Goal: Task Accomplishment & Management: Complete application form

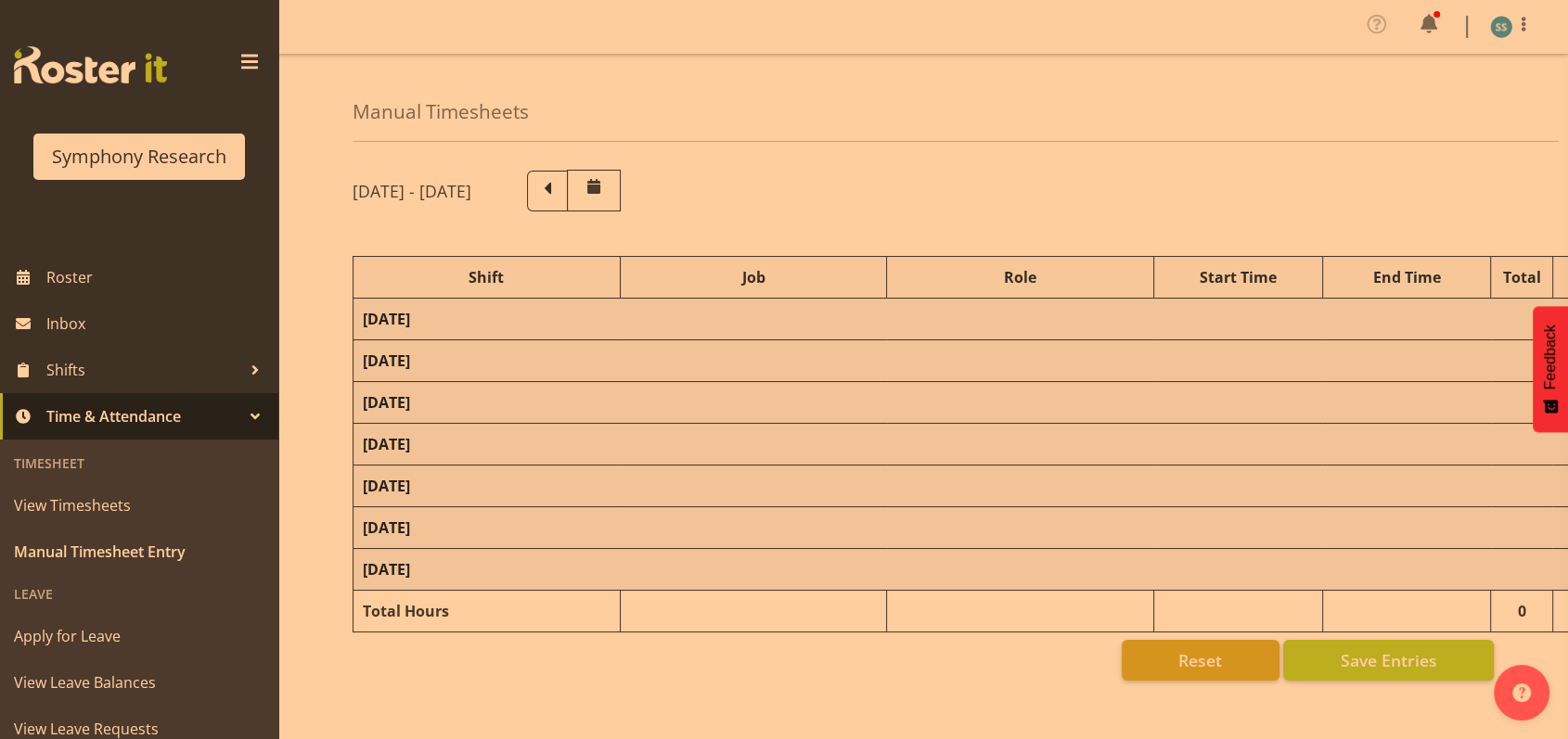
select select "26078"
select select "10576"
select select "47"
select select "26078"
select select "10536"
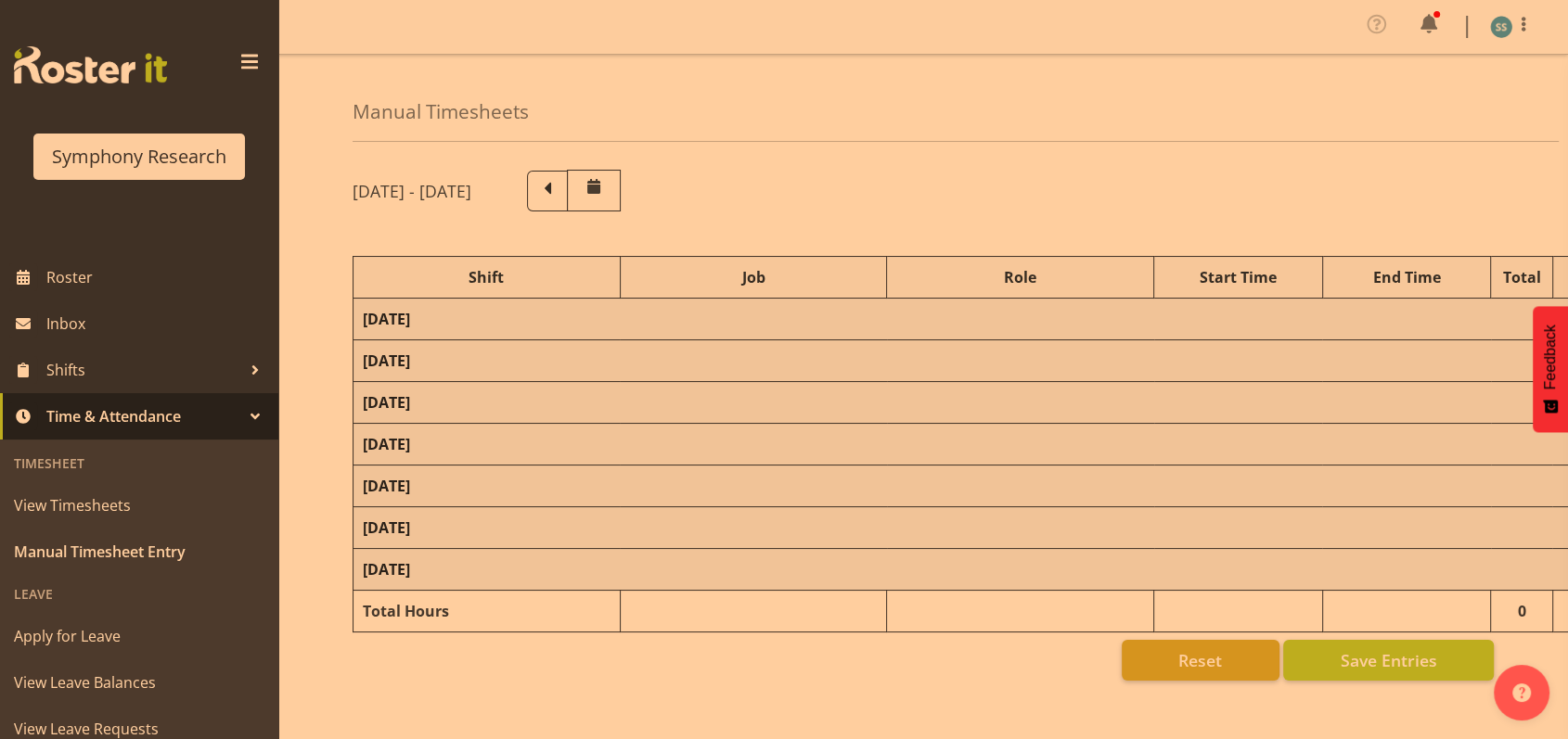
select select "47"
select select "26078"
select select "10576"
select select "47"
select select "26078"
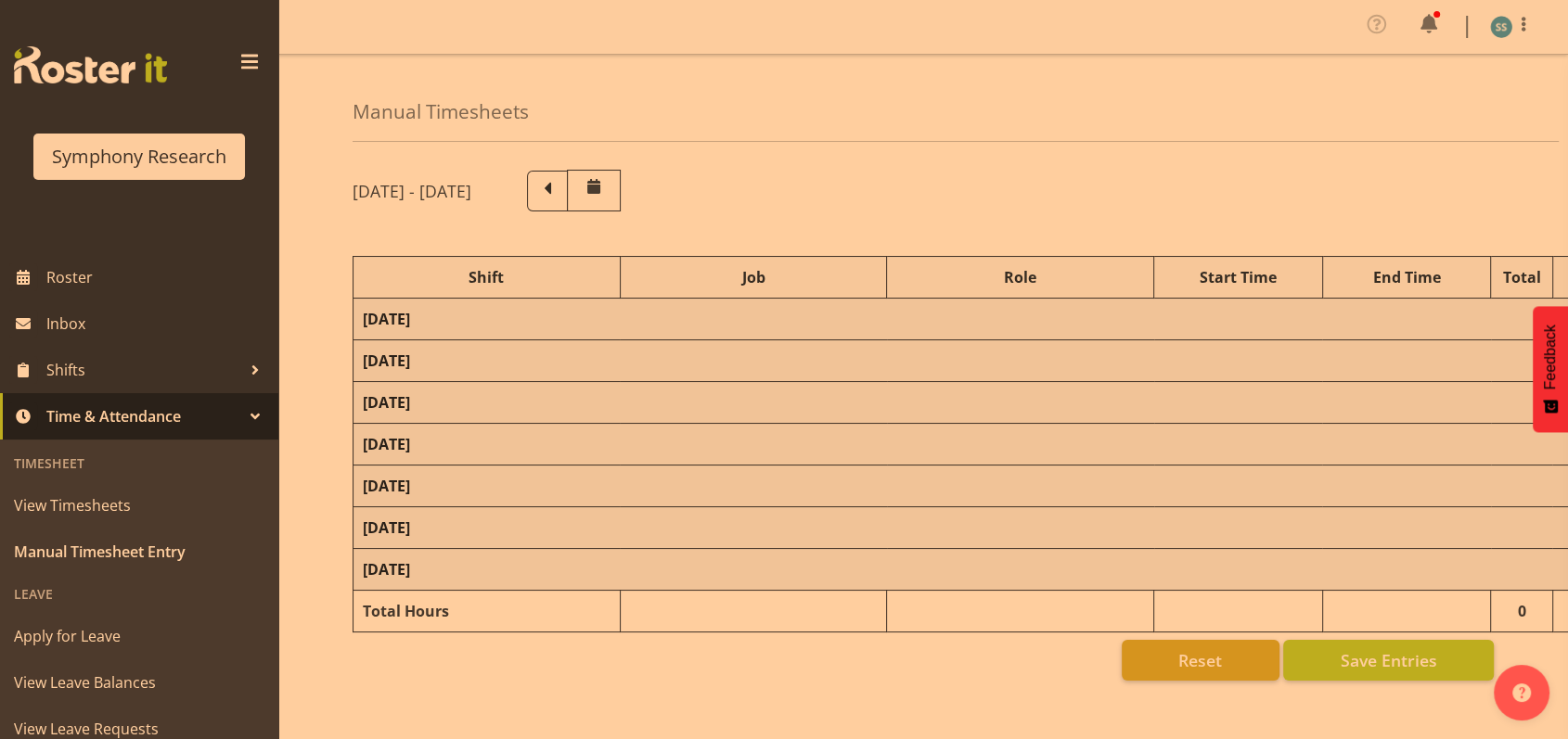
select select "9426"
select select "47"
select select "26078"
select select "10549"
select select "47"
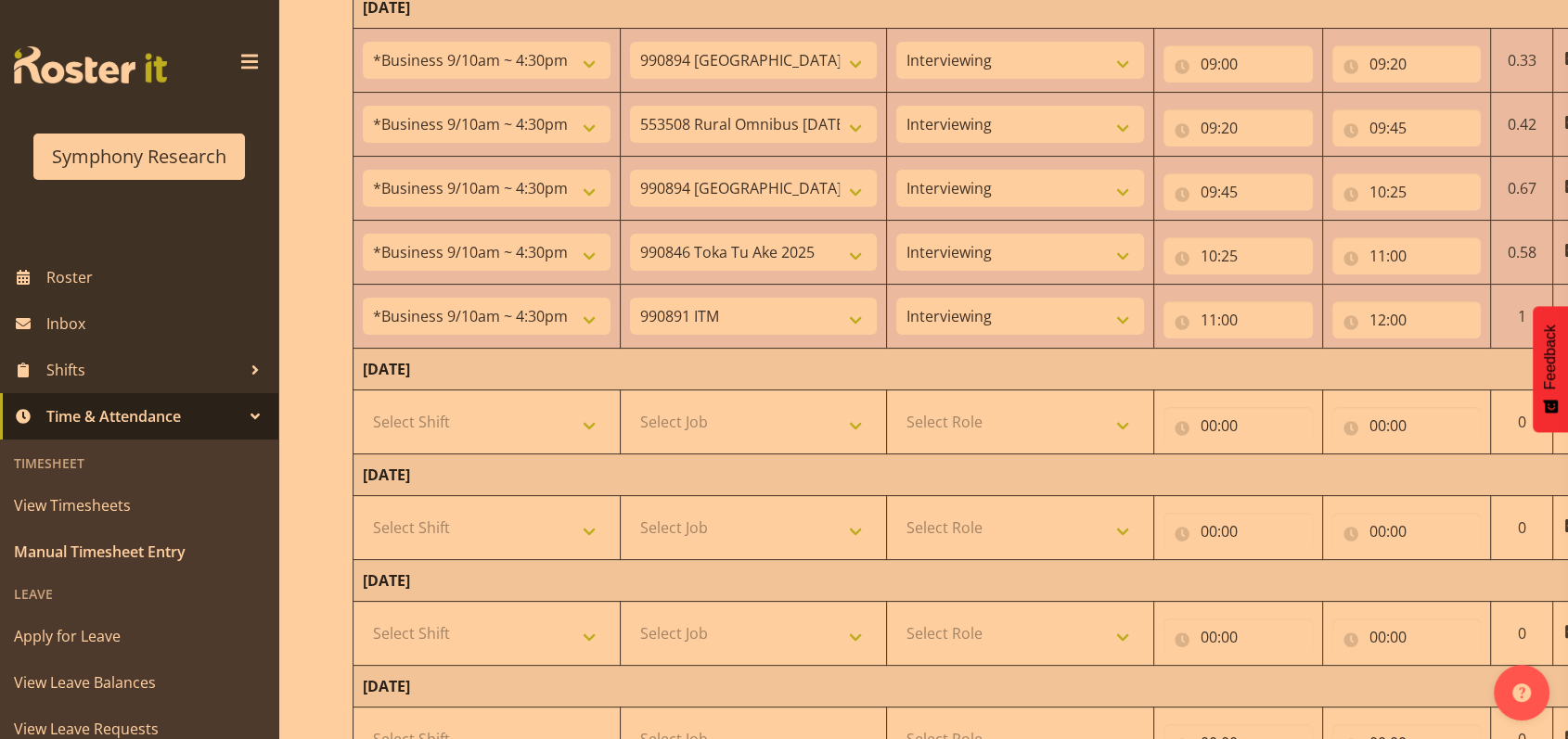
scroll to position [371, 0]
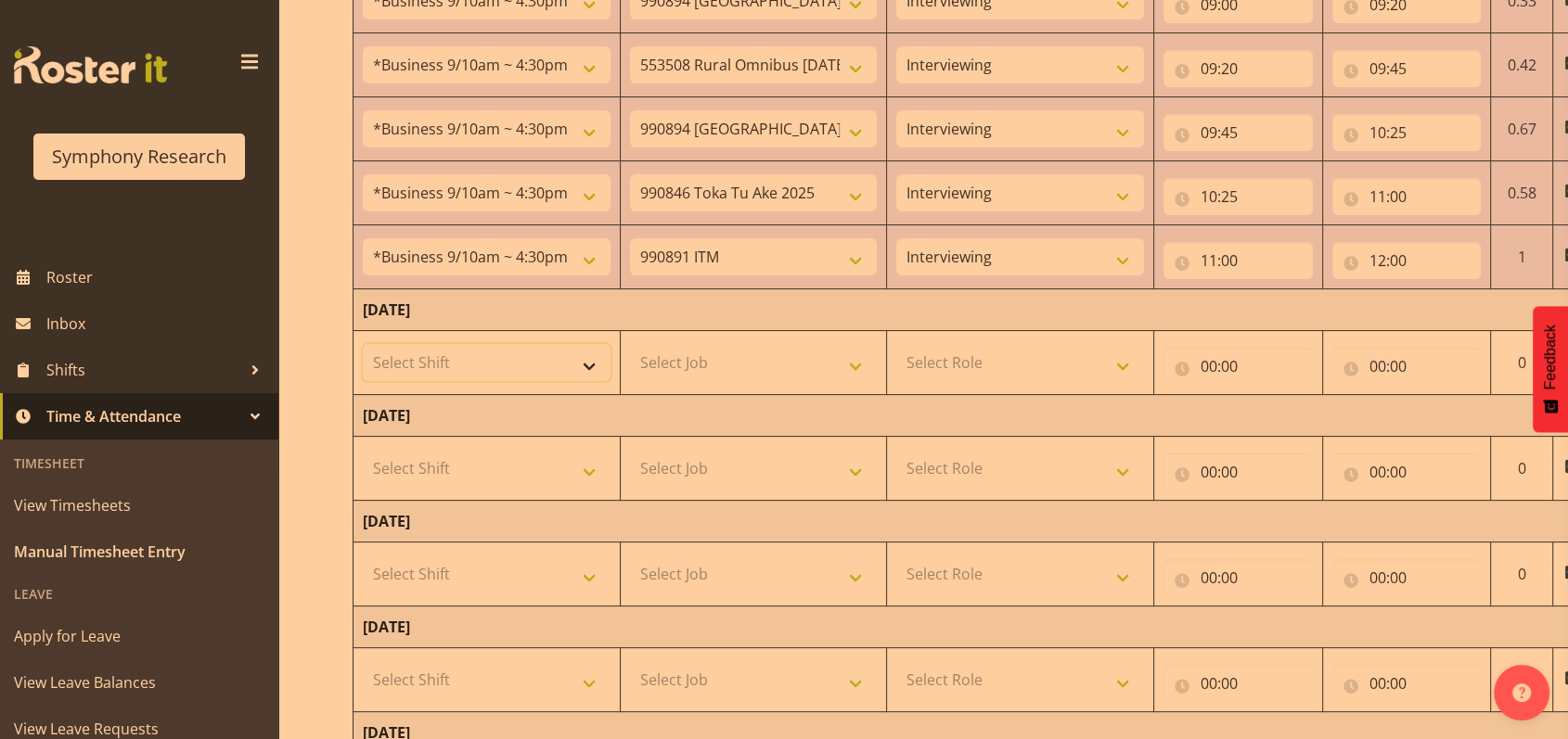
click at [587, 364] on select "Select Shift !!Weekend Residential (Roster IT Shift Label) *Business 9/10am ~ 4…" at bounding box center [486, 361] width 248 height 37
select select "26078"
click at [363, 344] on select "Select Shift !!Weekend Residential (Roster IT Shift Label) *Business 9/10am ~ 4…" at bounding box center [486, 361] width 248 height 37
click at [853, 362] on select "Select Job 550060 IF Admin 553492 World Poll Aus Wave 2 Main 2025 553493 World …" at bounding box center [753, 361] width 248 height 37
select select "10576"
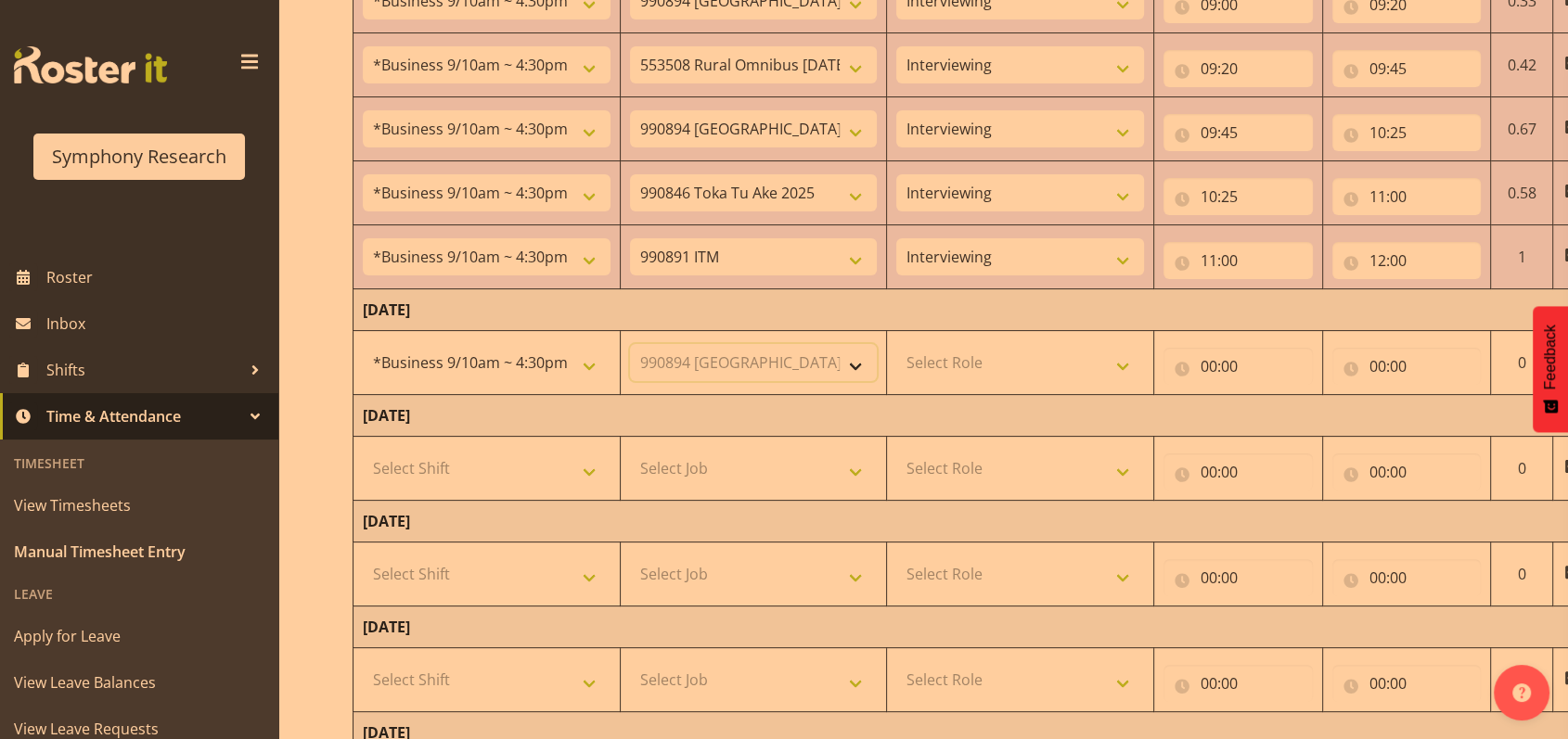
click at [630, 344] on select "Select Job 550060 IF Admin 553492 World Poll Aus Wave 2 Main 2025 553493 World …" at bounding box center [753, 361] width 248 height 37
click at [1112, 357] on select "Select Role Briefing Interviewing" at bounding box center [1019, 361] width 248 height 37
select select "47"
click at [896, 344] on select "Select Role Briefing Interviewing" at bounding box center [1019, 361] width 248 height 37
click at [1216, 358] on input "00:00" at bounding box center [1237, 365] width 150 height 37
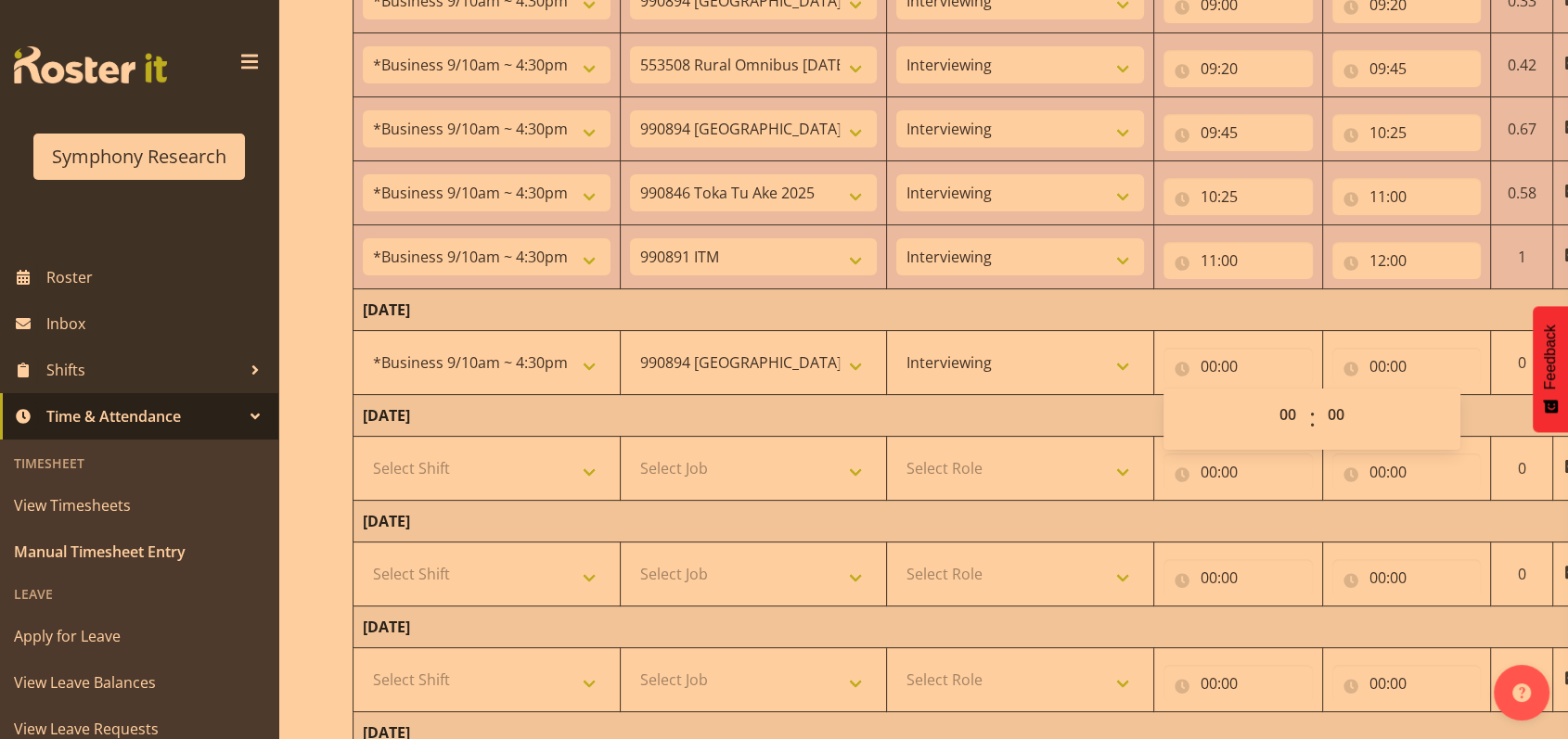
click at [234, 51] on span at bounding box center [250, 62] width 30 height 30
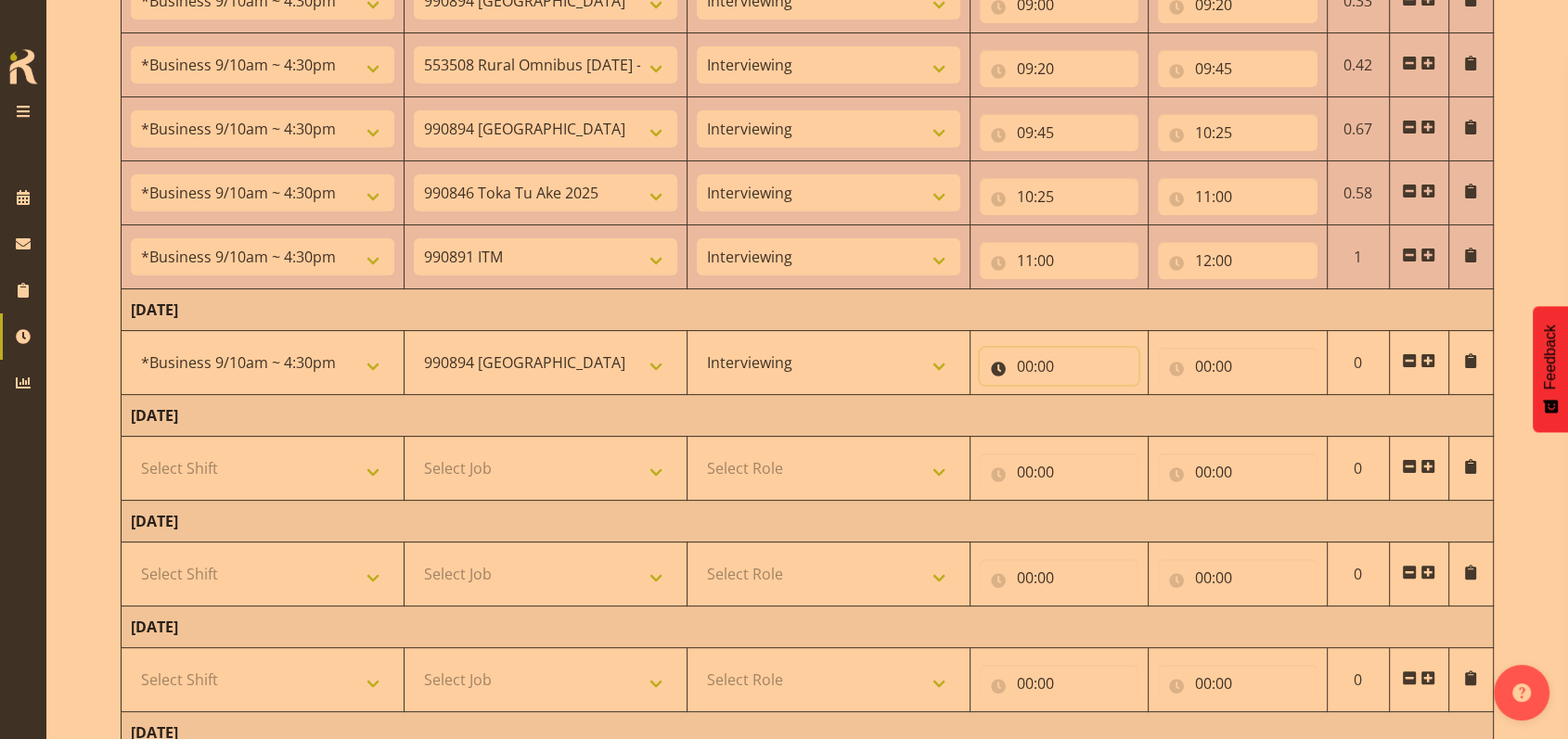
click at [1026, 360] on input "00:00" at bounding box center [1059, 365] width 159 height 37
click at [1093, 406] on select "00 01 02 03 04 05 06 07 08 09 10 11 12 13 14 15 16 17 18 19 20 21 22 23" at bounding box center [1106, 414] width 41 height 37
select select "9"
click at [1085, 396] on select "00 01 02 03 04 05 06 07 08 09 10 11 12 13 14 15 16 17 18 19 20 21 22 23" at bounding box center [1106, 414] width 41 height 37
type input "09:00"
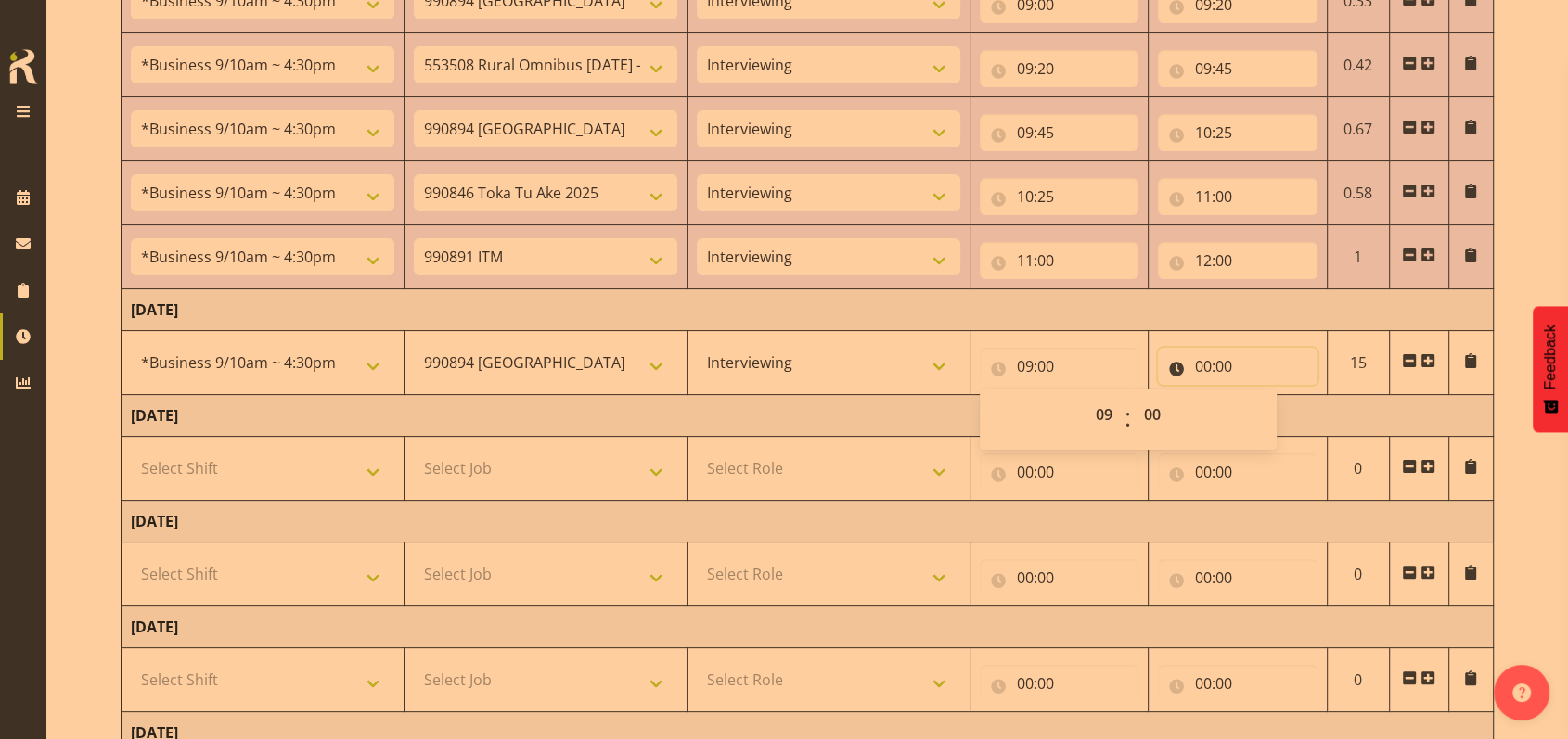
click at [1196, 362] on input "00:00" at bounding box center [1237, 365] width 159 height 37
click at [1281, 410] on select "00 01 02 03 04 05 06 07 08 09 10 11 12 13 14 15 16 17 18 19 20 21 22 23" at bounding box center [1284, 414] width 41 height 37
select select "12"
click at [1263, 396] on select "00 01 02 03 04 05 06 07 08 09 10 11 12 13 14 15 16 17 18 19 20 21 22 23" at bounding box center [1284, 414] width 41 height 37
type input "12:00"
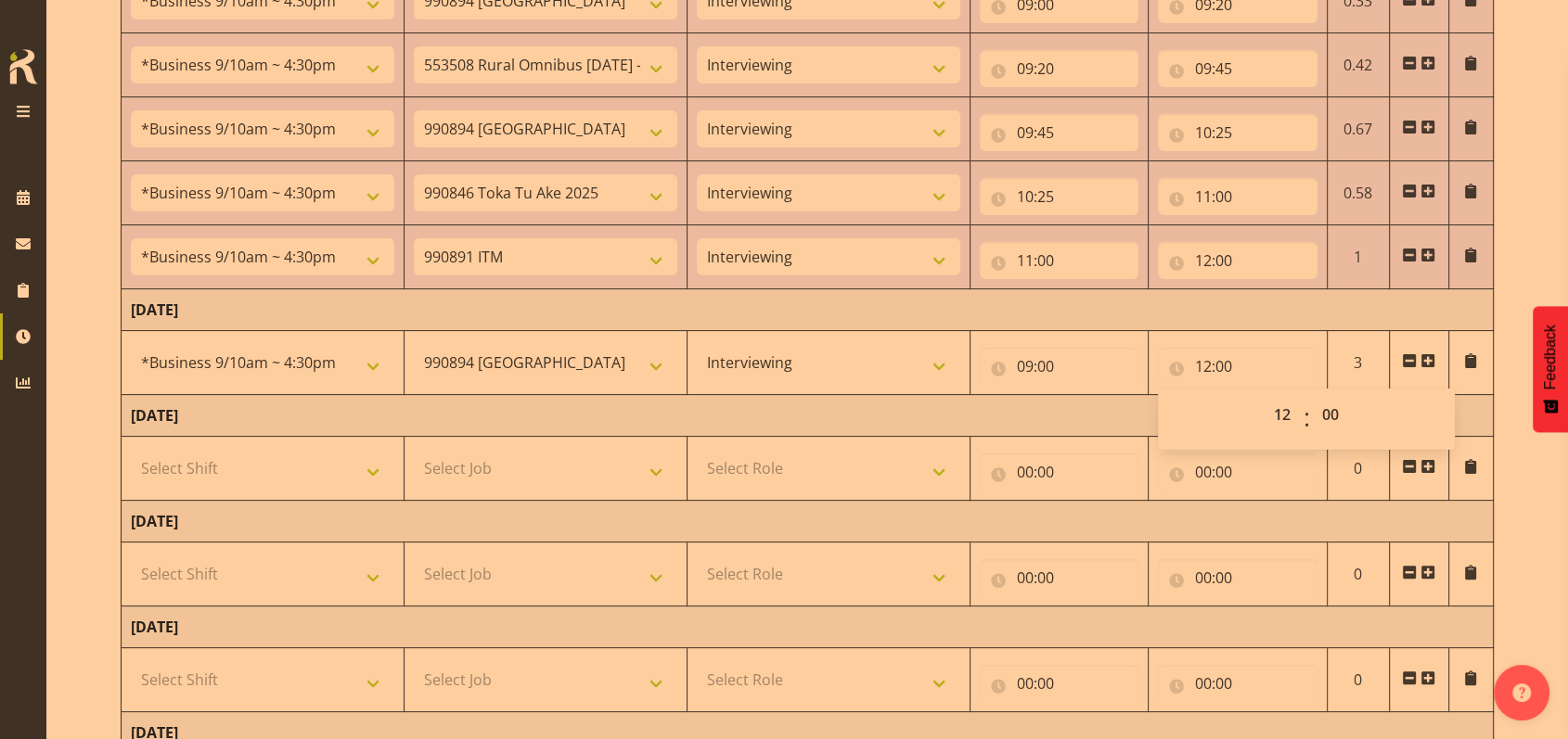
click at [1429, 353] on span at bounding box center [1428, 361] width 15 height 15
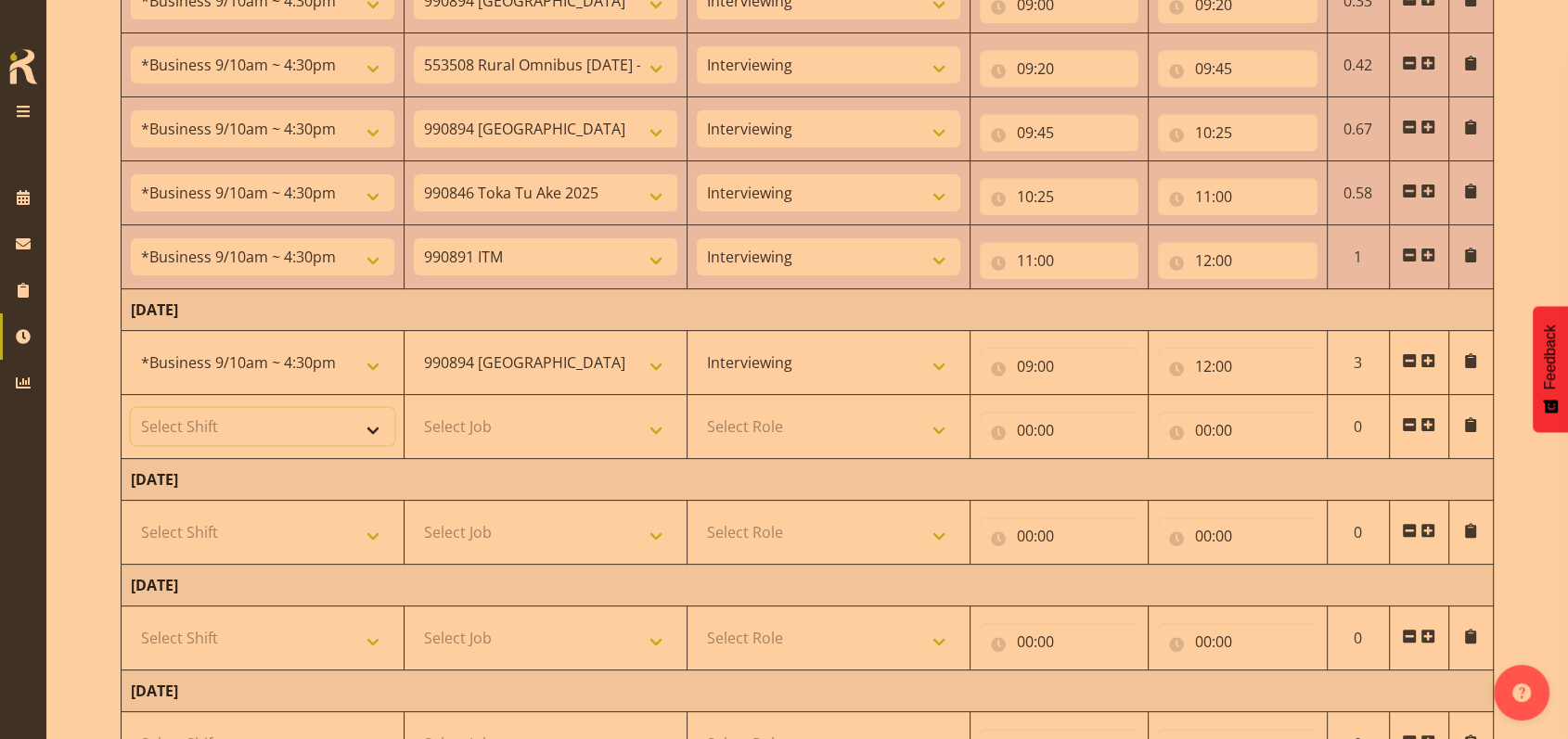
click at [381, 425] on select "Select Shift !!Weekend Residential (Roster IT Shift Label) *Business 9/10am ~ 4…" at bounding box center [263, 426] width 264 height 37
select select "48116"
click at [131, 408] on select "Select Shift !!Weekend Residential (Roster IT Shift Label) *Business 9/10am ~ 4…" at bounding box center [263, 426] width 264 height 37
click at [655, 425] on select "Select Job 550060 IF Admin 553492 World Poll Aus Wave 2 Main 2025 553493 World …" at bounding box center [545, 426] width 264 height 37
select select "9426"
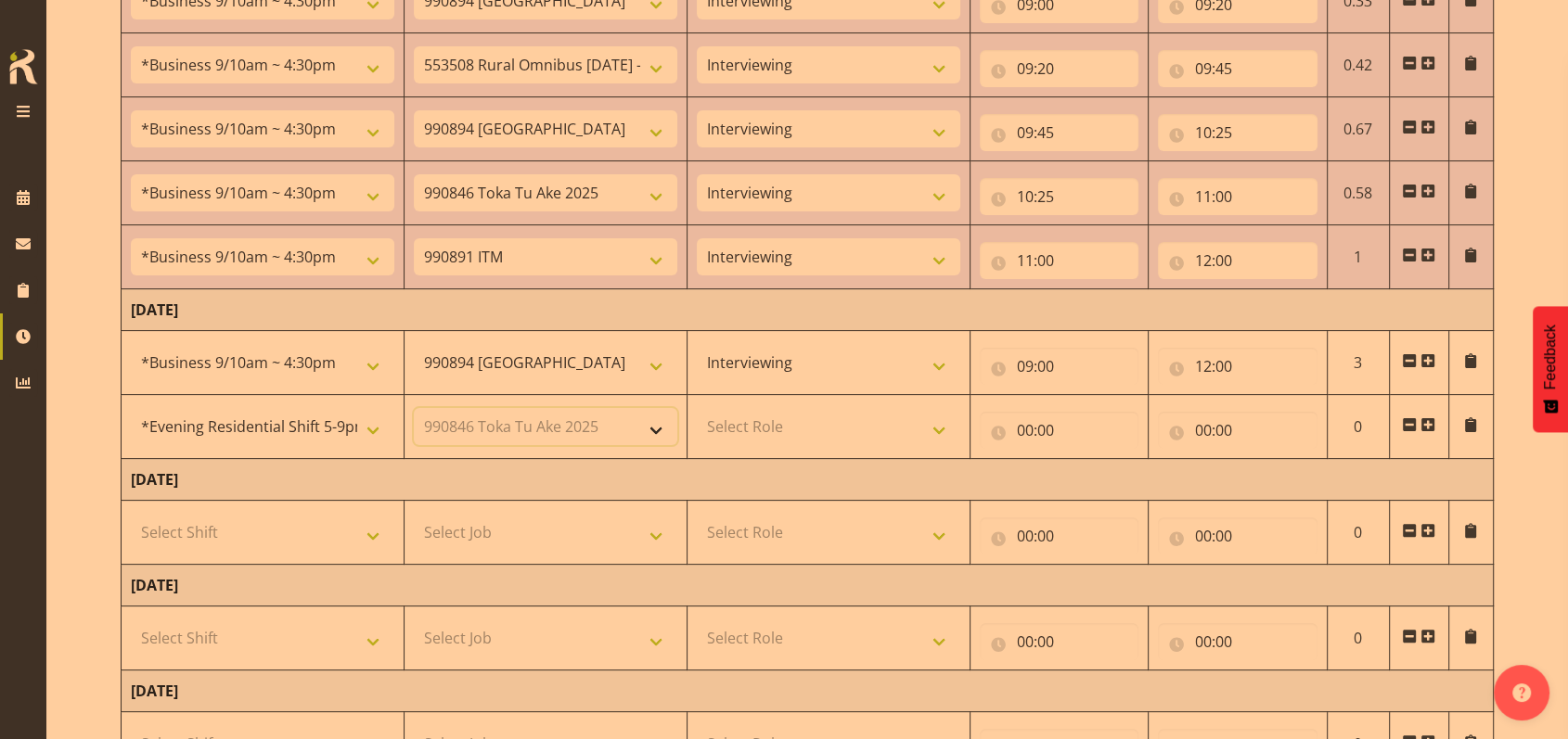
click at [413, 408] on select "Select Job 550060 IF Admin 553492 World Poll Aus Wave 2 Main 2025 553493 World …" at bounding box center [545, 426] width 264 height 37
click at [941, 426] on select "Select Role Briefing Interviewing" at bounding box center [829, 426] width 264 height 37
select select "47"
click at [697, 408] on select "Select Role Briefing Interviewing" at bounding box center [829, 426] width 264 height 37
click at [1022, 424] on input "00:00" at bounding box center [1059, 429] width 159 height 37
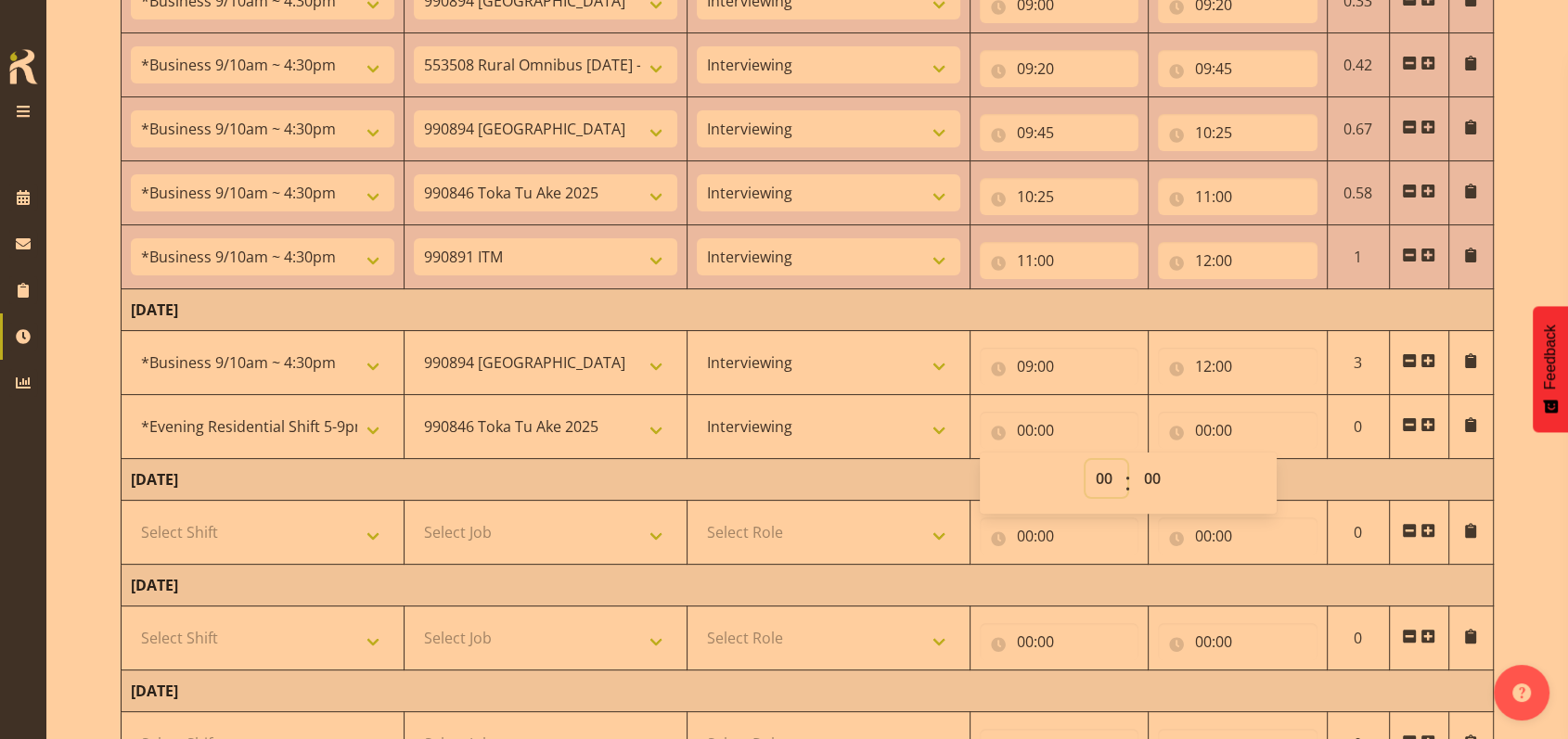
click at [1099, 480] on select "00 01 02 03 04 05 06 07 08 09 10 11 12 13 14 15 16 17 18 19 20 21 22 23" at bounding box center [1106, 478] width 41 height 37
select select "17"
click at [1085, 460] on select "00 01 02 03 04 05 06 07 08 09 10 11 12 13 14 15 16 17 18 19 20 21 22 23" at bounding box center [1106, 478] width 41 height 37
type input "17:00"
click at [1195, 427] on input "00:00" at bounding box center [1237, 429] width 159 height 37
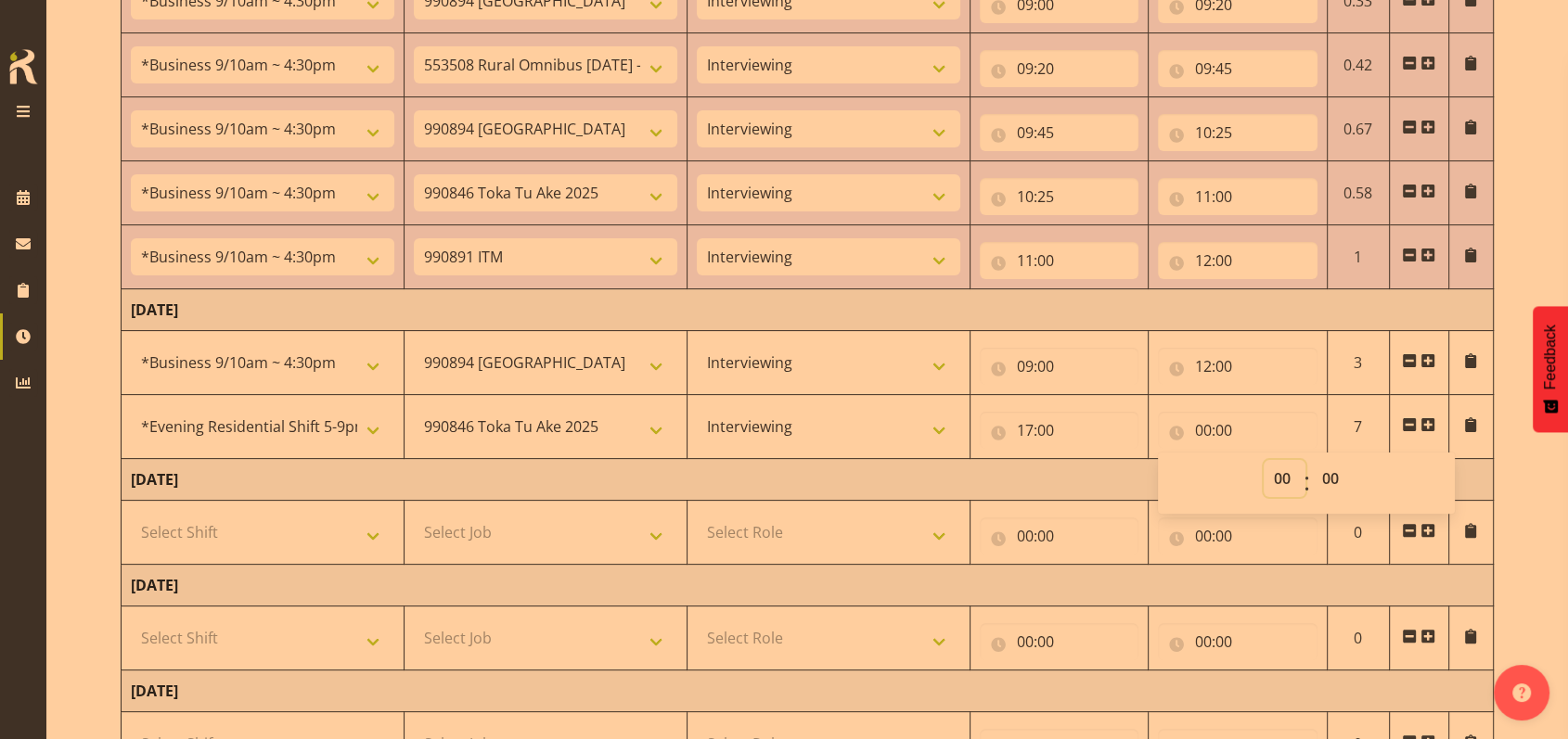
click at [1284, 471] on select "00 01 02 03 04 05 06 07 08 09 10 11 12 13 14 15 16 17 18 19 20 21 22 23" at bounding box center [1284, 478] width 41 height 37
select select "19"
click at [1263, 460] on select "00 01 02 03 04 05 06 07 08 09 10 11 12 13 14 15 16 17 18 19 20 21 22 23" at bounding box center [1284, 478] width 41 height 37
type input "19:00"
click at [1327, 468] on select "00 01 02 03 04 05 06 07 08 09 10 11 12 13 14 15 16 17 18 19 20 21 22 23 24 25 2…" at bounding box center [1333, 478] width 41 height 37
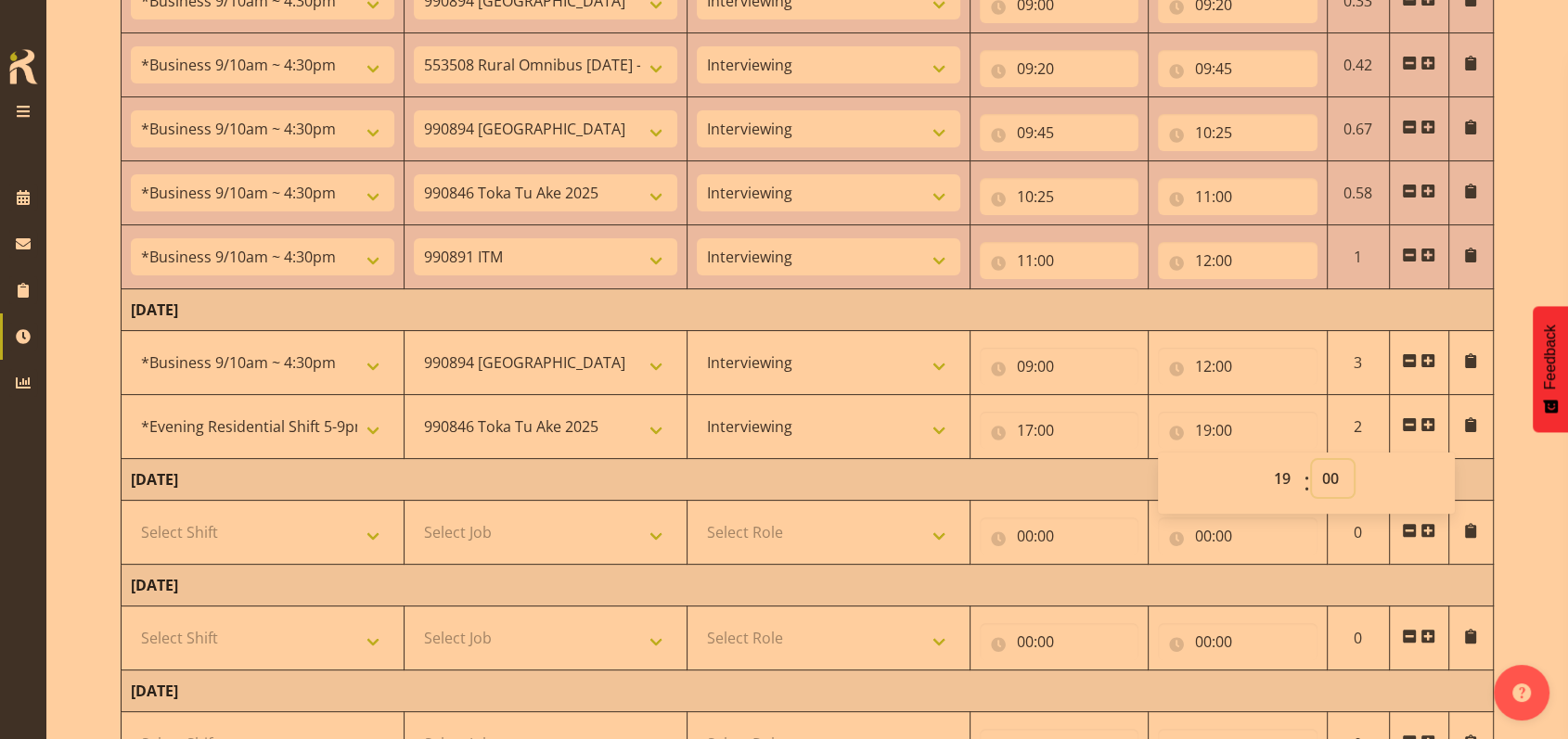
select select "15"
click at [1312, 460] on select "00 01 02 03 04 05 06 07 08 09 10 11 12 13 14 15 16 17 18 19 20 21 22 23 24 25 2…" at bounding box center [1333, 478] width 41 height 37
type input "19:15"
click at [1428, 421] on span at bounding box center [1428, 425] width 15 height 15
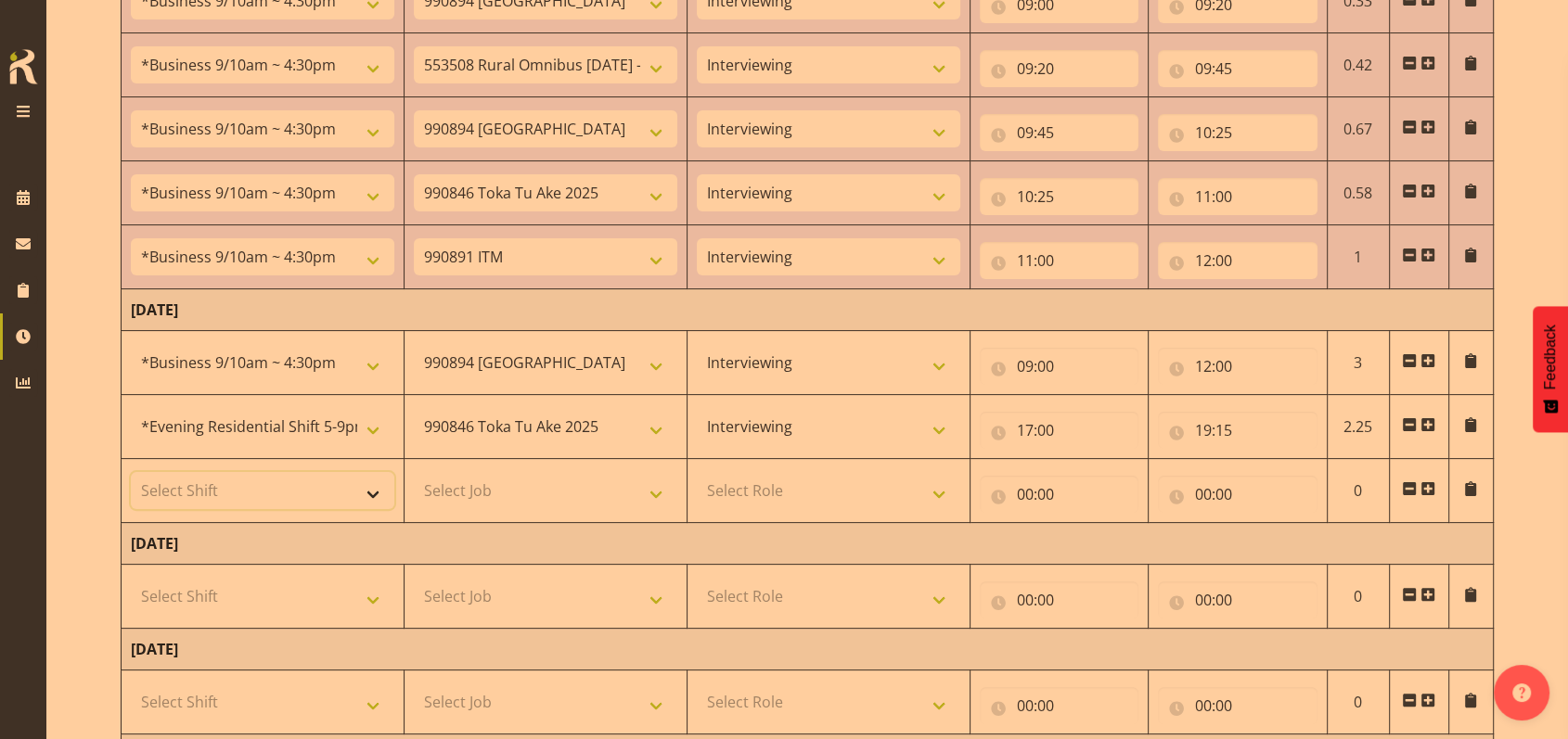
click at [366, 485] on select "Select Shift !!Weekend Residential (Roster IT Shift Label) *Business 9/10am ~ 4…" at bounding box center [263, 490] width 264 height 37
select select "56692"
click at [131, 472] on select "Select Shift !!Weekend Residential (Roster IT Shift Label) *Business 9/10am ~ 4…" at bounding box center [263, 490] width 264 height 37
click at [662, 488] on select "Select Job 550060 IF Admin 553492 World Poll Aus Wave 2 Main 2025 553493 World …" at bounding box center [545, 490] width 264 height 37
select select "10499"
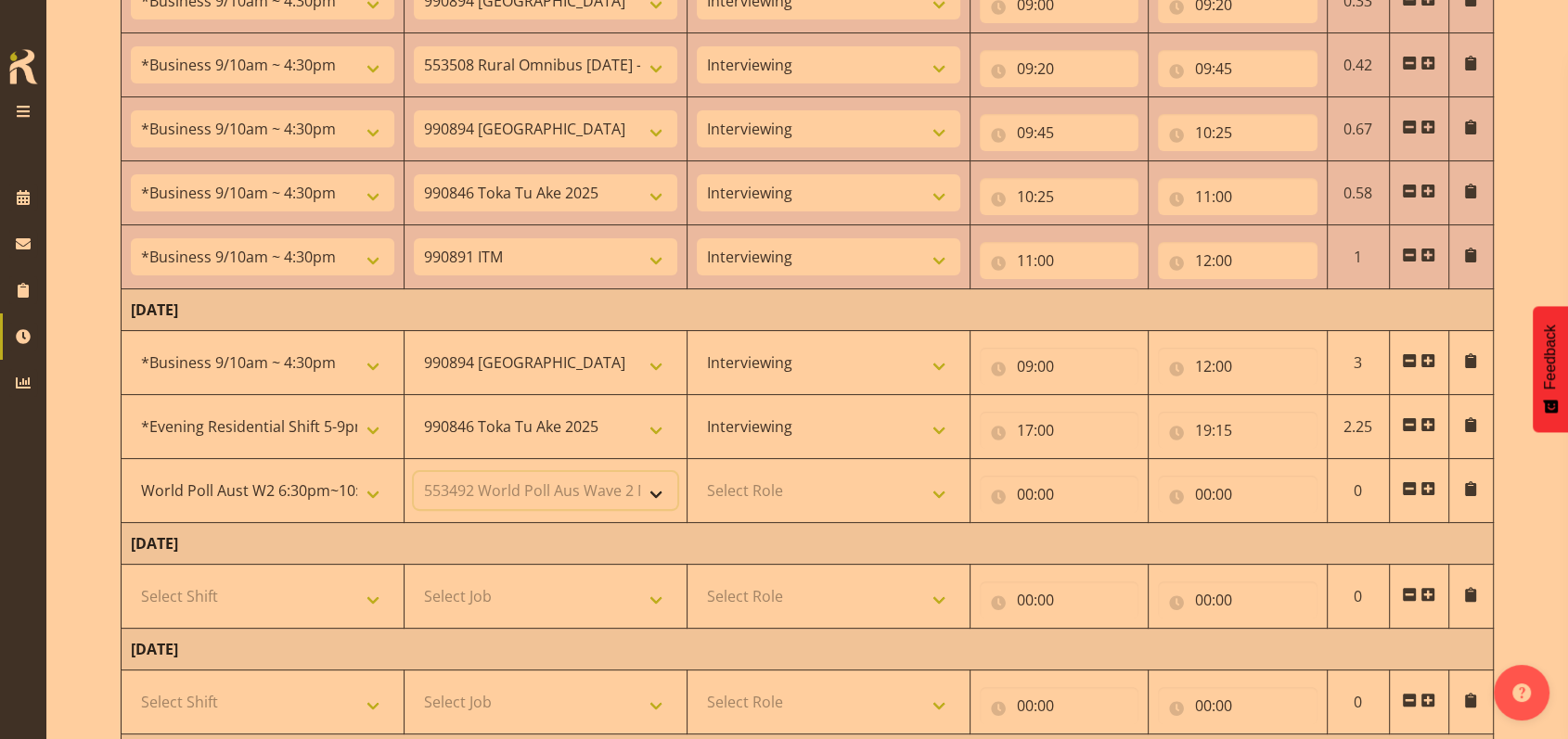
click at [413, 472] on select "Select Job 550060 IF Admin 553492 World Poll Aus Wave 2 Main 2025 553493 World …" at bounding box center [545, 490] width 264 height 37
click at [943, 486] on select "Select Role Briefing Interviewing" at bounding box center [829, 490] width 264 height 37
select select "47"
click at [697, 472] on select "Select Role Briefing Interviewing" at bounding box center [829, 490] width 264 height 37
click at [1024, 488] on input "00:00" at bounding box center [1059, 493] width 159 height 37
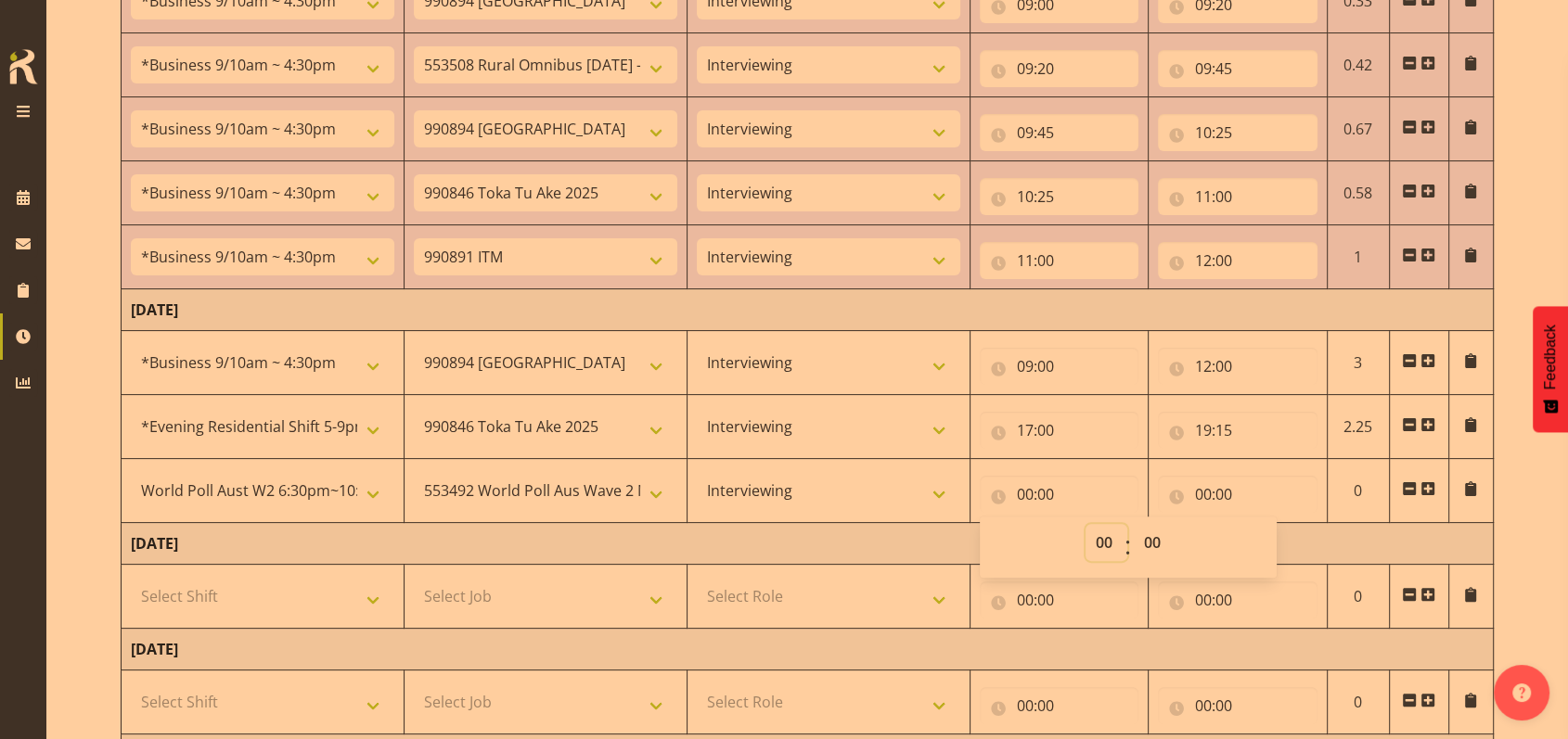
drag, startPoint x: 1099, startPoint y: 538, endPoint x: 1099, endPoint y: 524, distance: 14.0
click at [1099, 538] on select "00 01 02 03 04 05 06 07 08 09 10 11 12 13 14 15 16 17 18 19 20 21 22 23" at bounding box center [1106, 541] width 41 height 37
select select "19"
click at [1085, 523] on select "00 01 02 03 04 05 06 07 08 09 10 11 12 13 14 15 16 17 18 19 20 21 22 23" at bounding box center [1106, 541] width 41 height 37
type input "19:00"
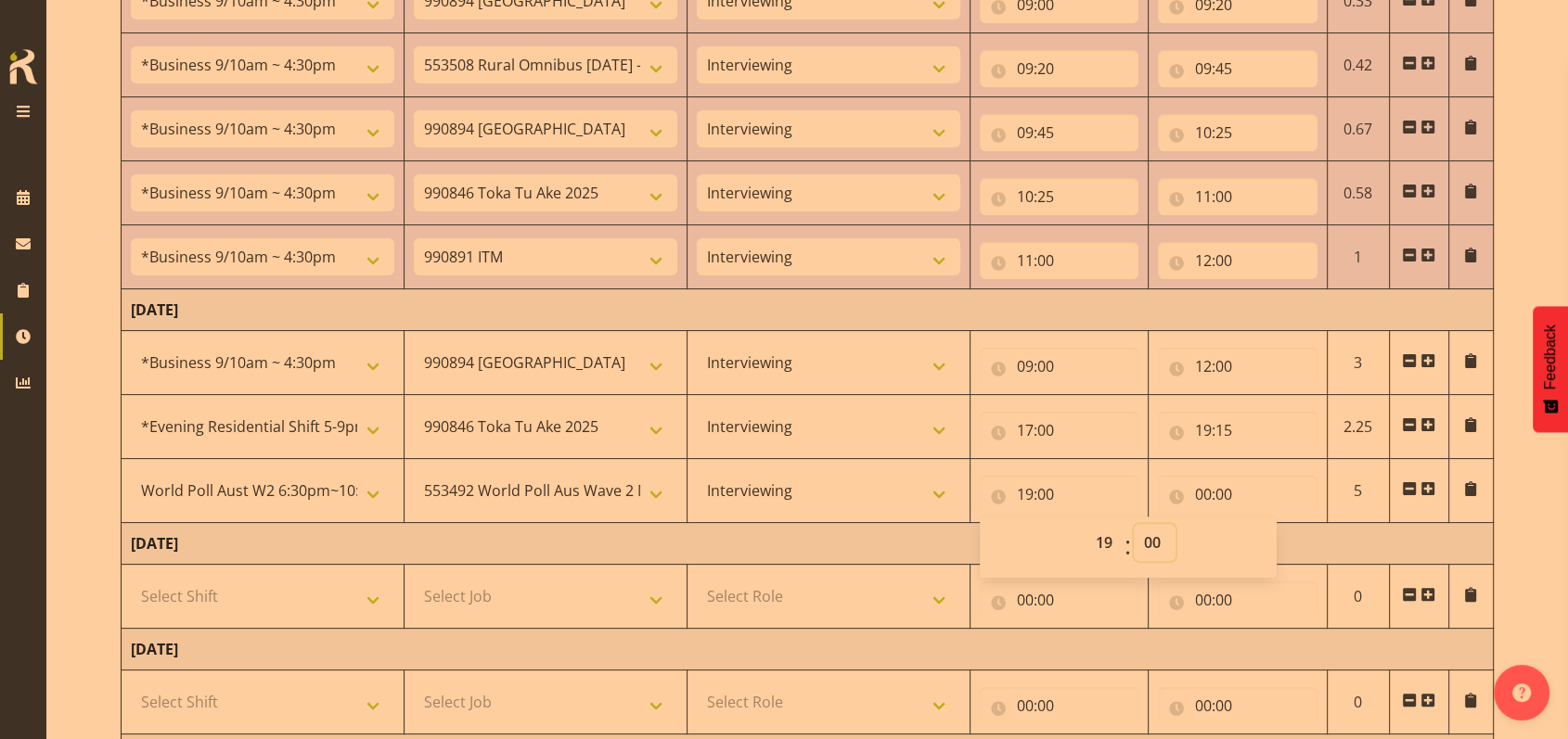
drag, startPoint x: 1152, startPoint y: 538, endPoint x: 1150, endPoint y: 523, distance: 15.1
click at [1152, 538] on select "00 01 02 03 04 05 06 07 08 09 10 11 12 13 14 15 16 17 18 19 20 21 22 23 24 25 2…" at bounding box center [1155, 541] width 41 height 37
select select "15"
click at [1134, 523] on select "00 01 02 03 04 05 06 07 08 09 10 11 12 13 14 15 16 17 18 19 20 21 22 23 24 25 2…" at bounding box center [1155, 541] width 41 height 37
type input "19:15"
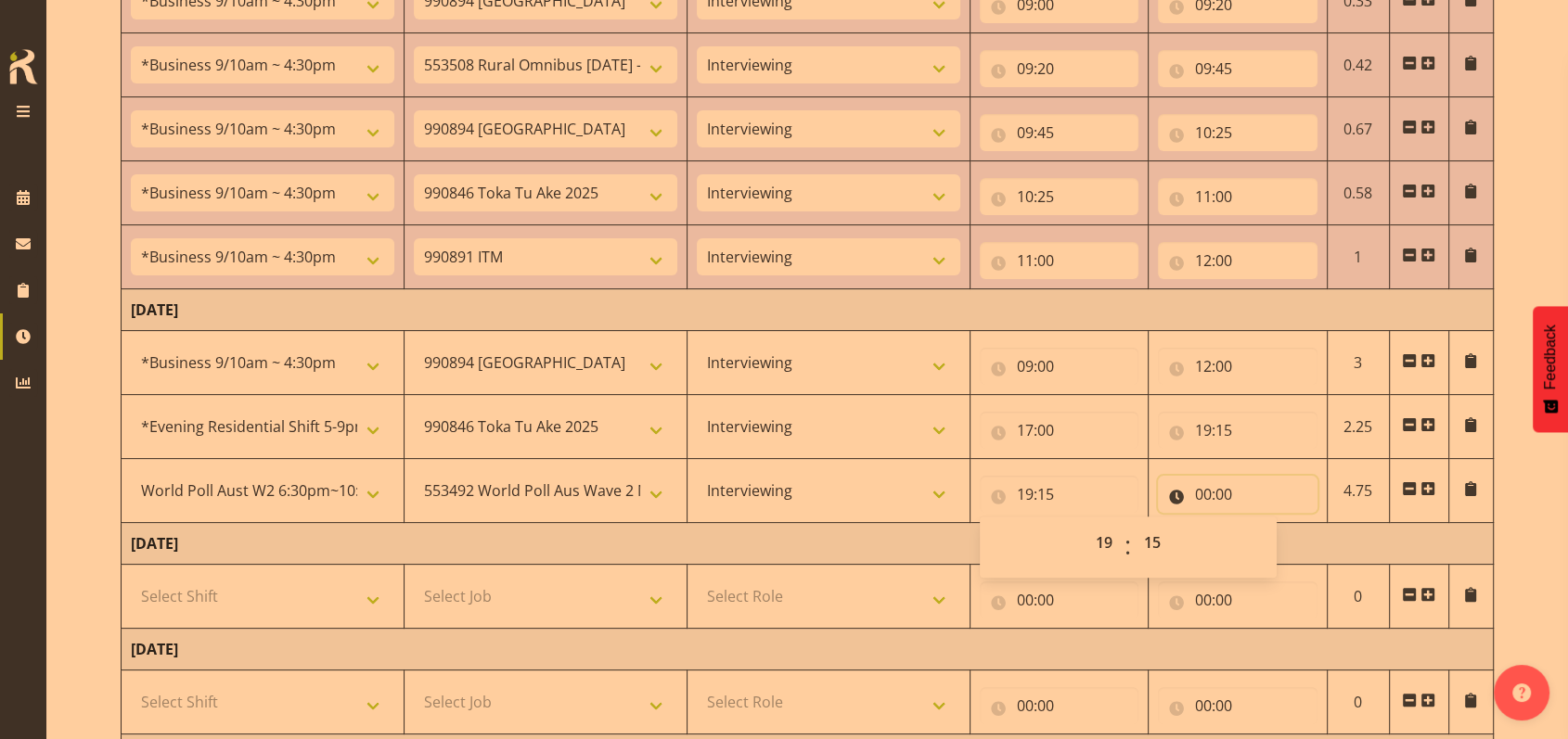
click at [1195, 489] on input "00:00" at bounding box center [1237, 493] width 159 height 37
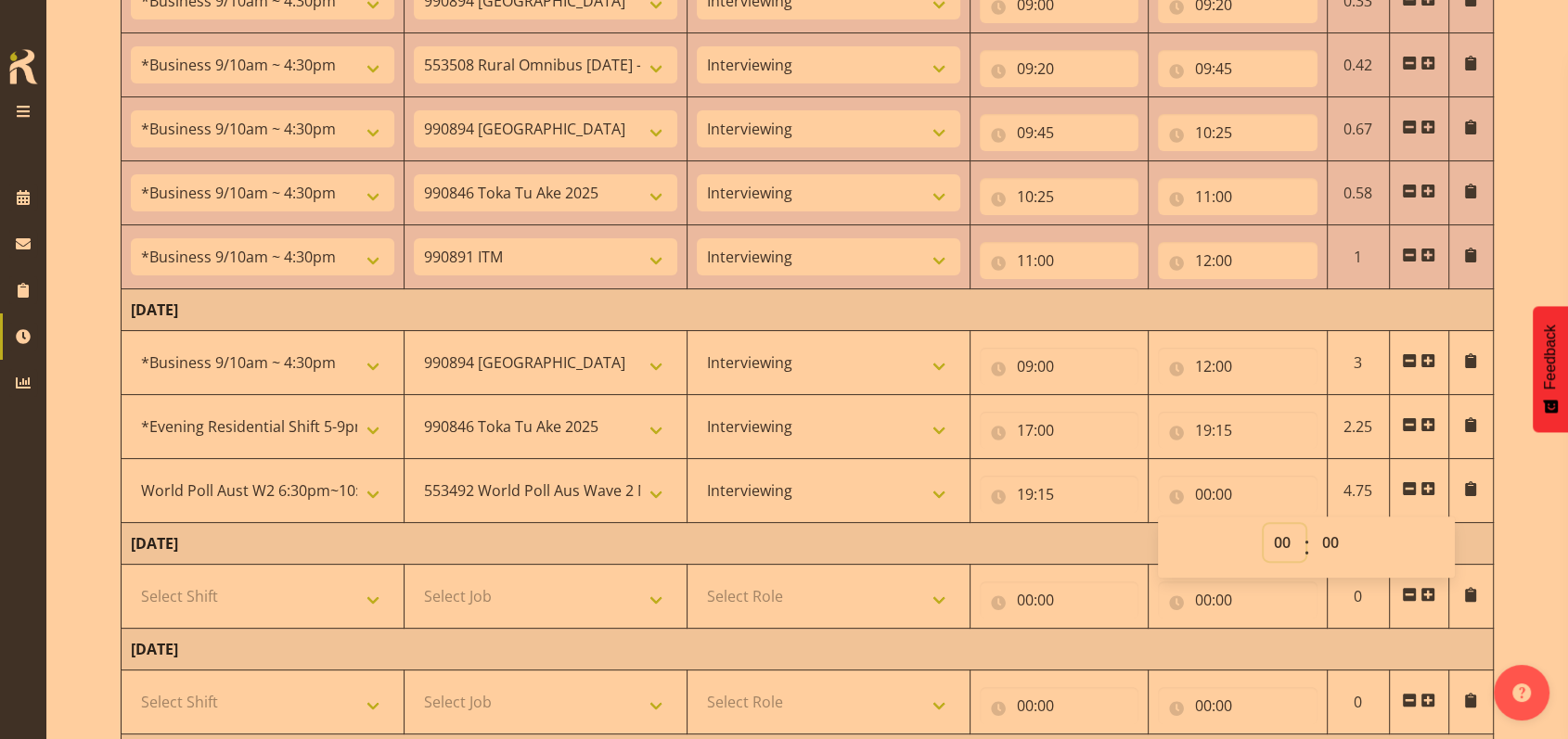
click at [1284, 535] on select "00 01 02 03 04 05 06 07 08 09 10 11 12 13 14 15 16 17 18 19 20 21 22 23" at bounding box center [1284, 541] width 41 height 37
select select "22"
click at [1263, 523] on select "00 01 02 03 04 05 06 07 08 09 10 11 12 13 14 15 16 17 18 19 20 21 22 23" at bounding box center [1284, 541] width 41 height 37
type input "22:00"
click at [1328, 541] on select "00 01 02 03 04 05 06 07 08 09 10 11 12 13 14 15 16 17 18 19 20 21 22 23 24 25 2…" at bounding box center [1333, 541] width 41 height 37
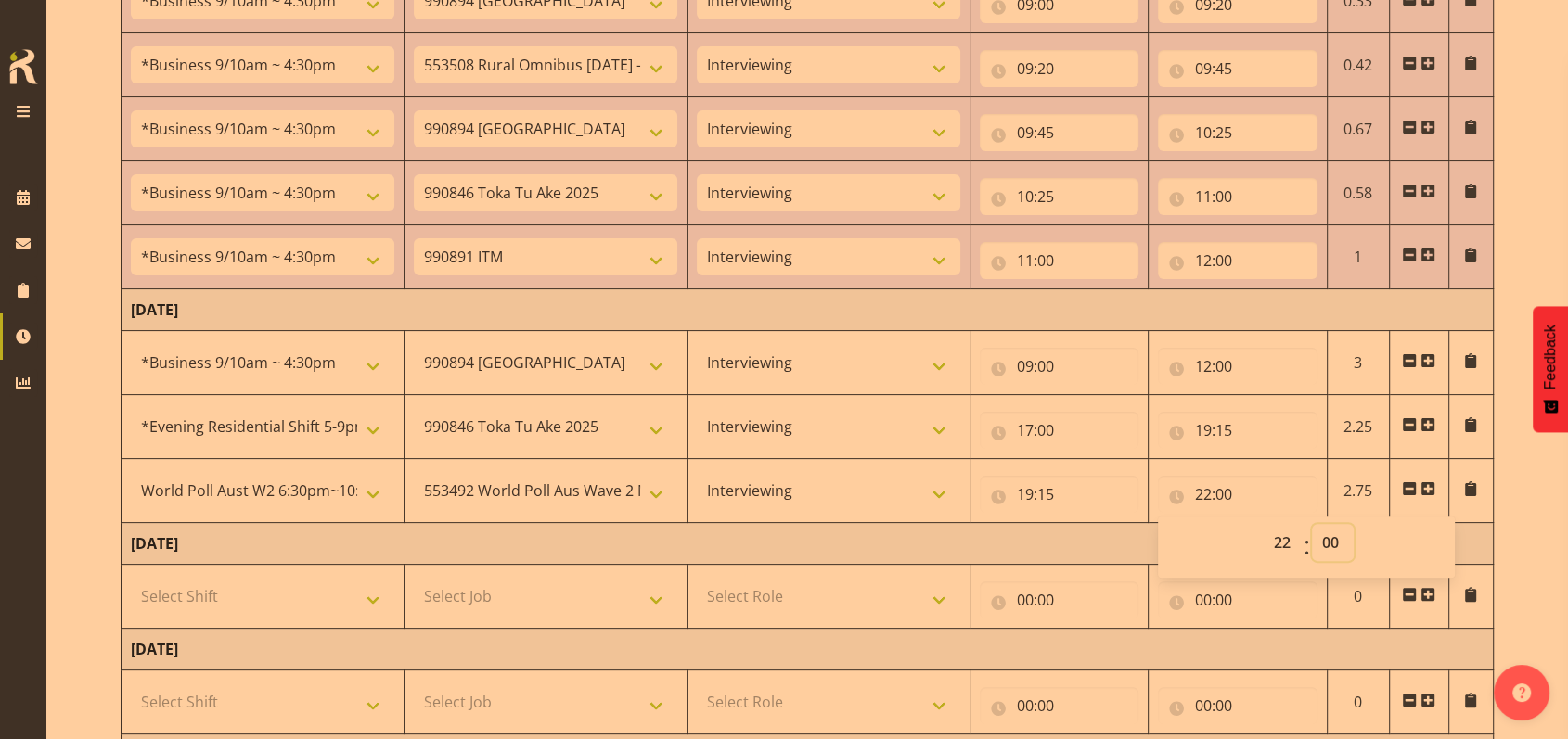
select select "50"
click at [1312, 523] on select "00 01 02 03 04 05 06 07 08 09 10 11 12 13 14 15 16 17 18 19 20 21 22 23 24 25 2…" at bounding box center [1333, 541] width 41 height 37
type input "22:50"
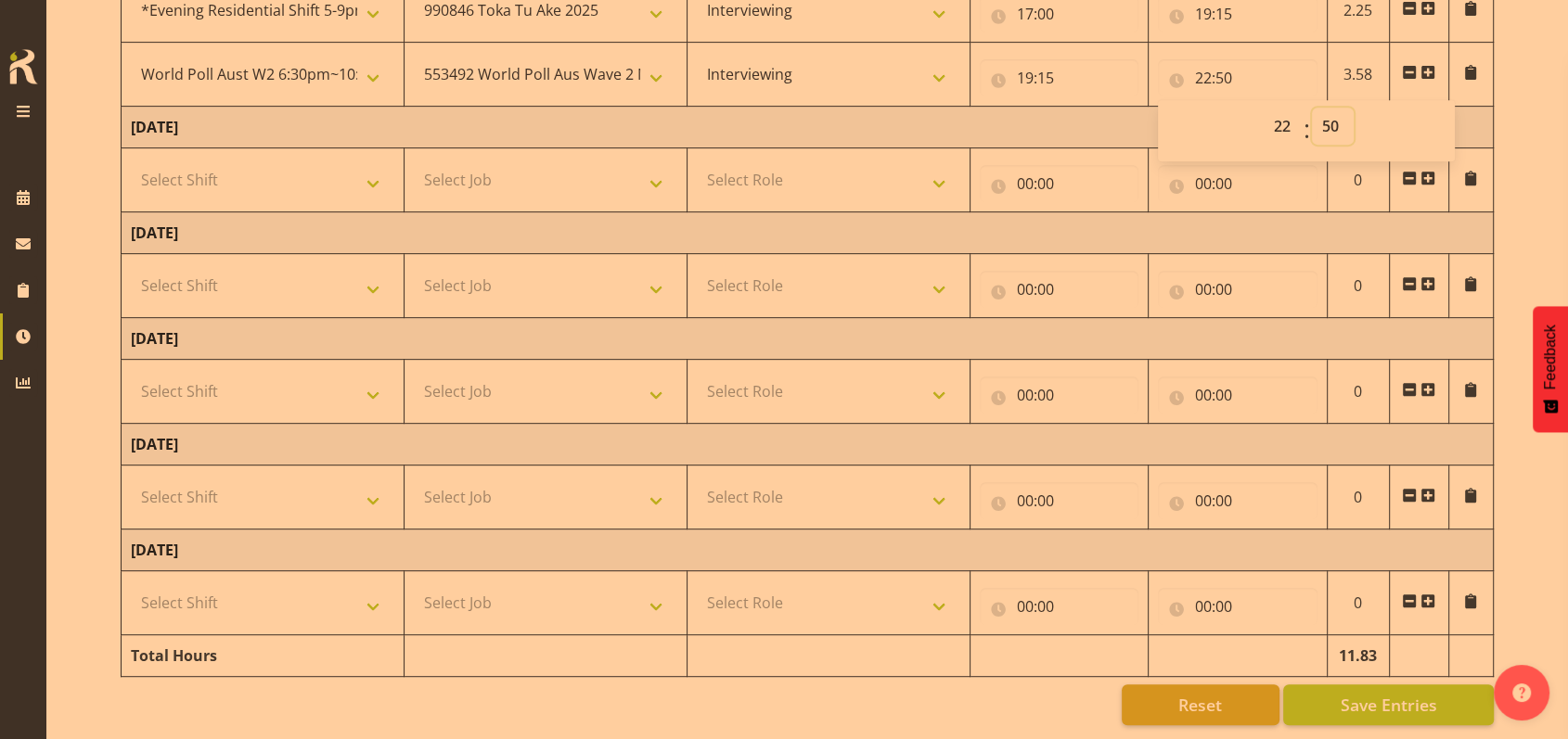
scroll to position [803, 0]
click at [1384, 693] on span "Save Entries" at bounding box center [1387, 705] width 96 height 24
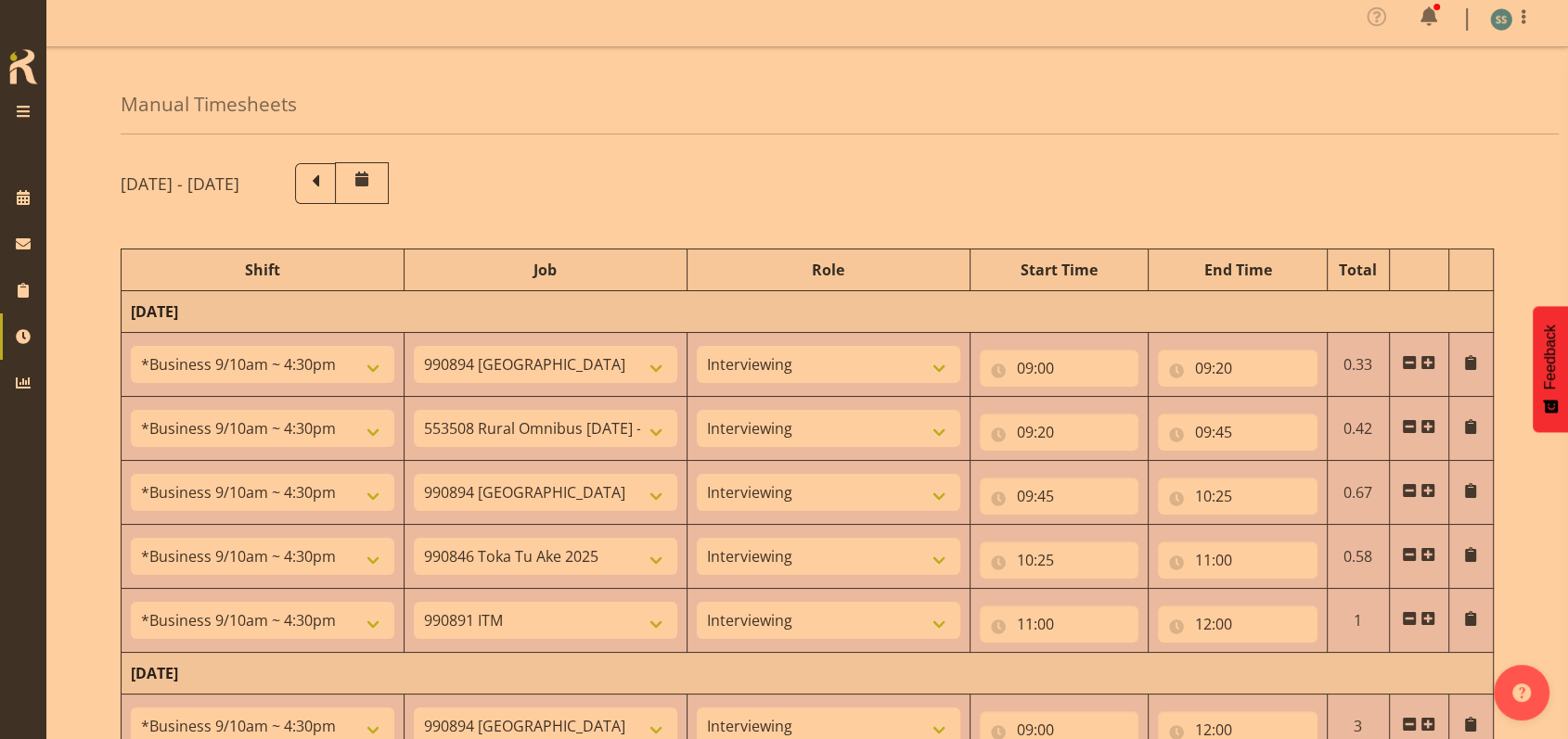
scroll to position [0, 0]
